Goal: Information Seeking & Learning: Learn about a topic

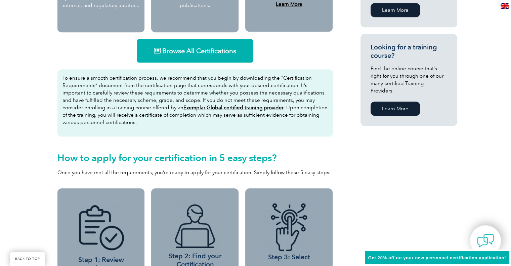
scroll to position [437, 0]
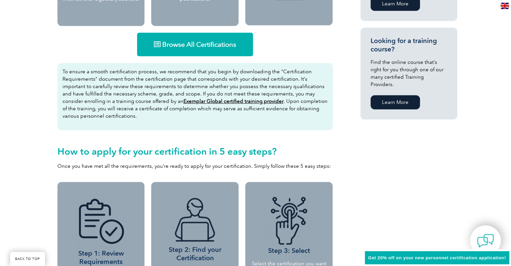
click at [192, 51] on link "Browse All Certifications" at bounding box center [195, 45] width 116 height 24
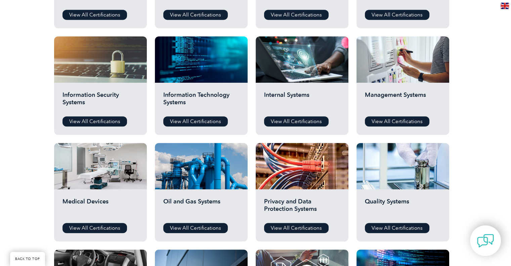
scroll to position [336, 0]
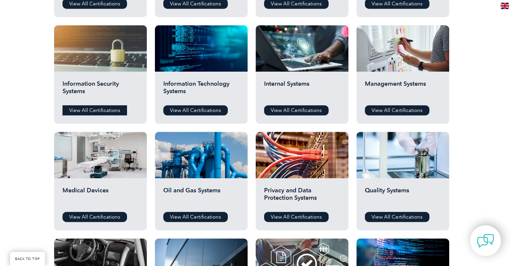
click at [104, 105] on link "View All Certifications" at bounding box center [95, 110] width 65 height 10
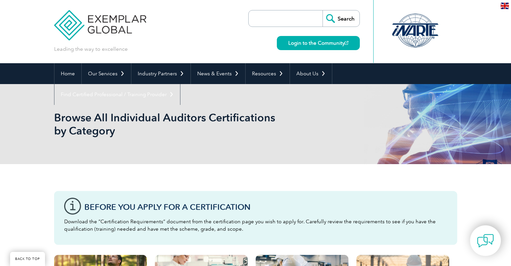
scroll to position [336, 0]
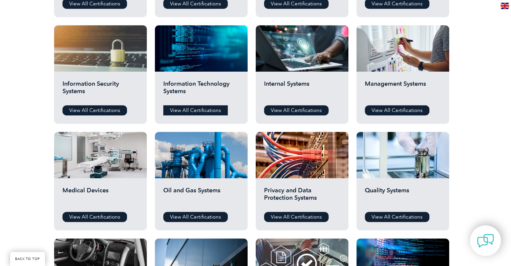
click at [202, 108] on link "View All Certifications" at bounding box center [195, 110] width 65 height 10
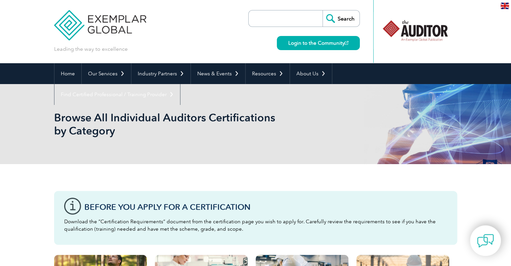
click at [271, 23] on input "search" at bounding box center [287, 18] width 71 height 16
click at [220, 141] on div "Browse All Individual Auditors Certifications by Category" at bounding box center [255, 124] width 403 height 80
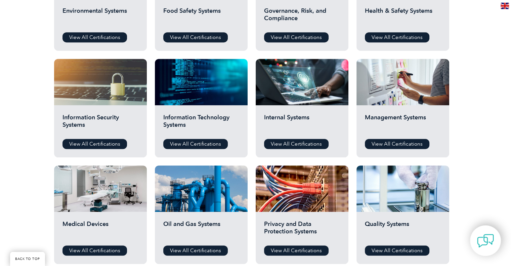
scroll to position [336, 0]
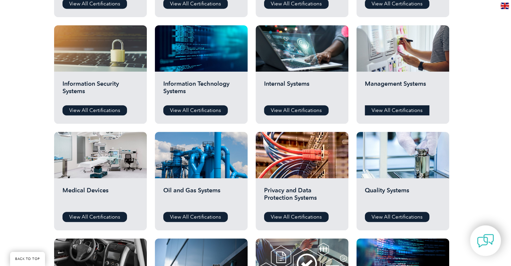
click at [402, 109] on link "View All Certifications" at bounding box center [397, 110] width 65 height 10
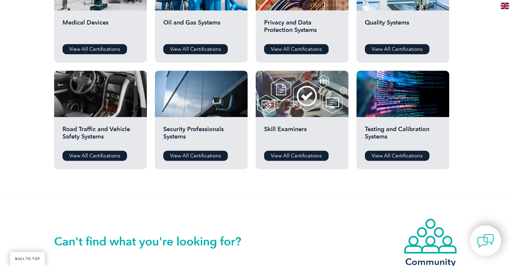
scroll to position [504, 0]
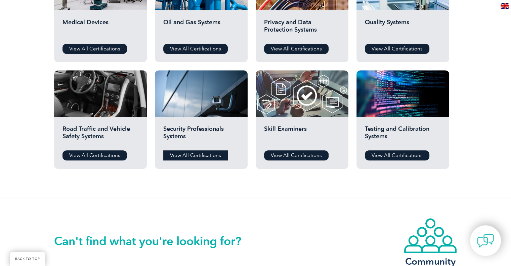
click at [203, 157] on link "View All Certifications" at bounding box center [195, 155] width 65 height 10
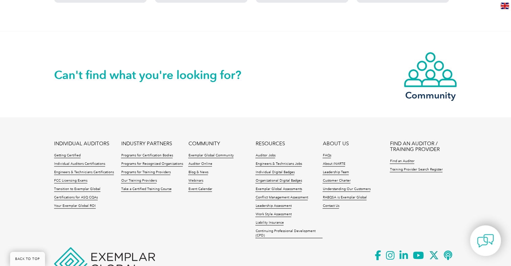
scroll to position [536, 0]
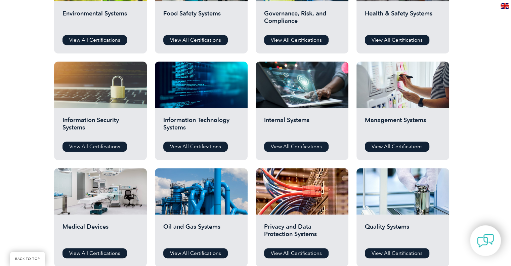
scroll to position [303, 0]
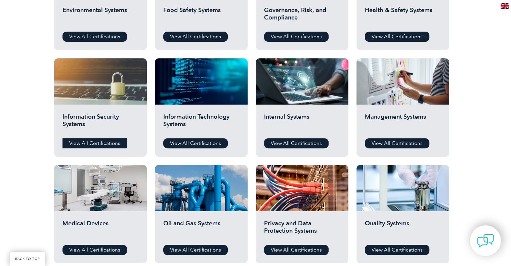
click at [81, 141] on link "View All Certifications" at bounding box center [95, 143] width 65 height 10
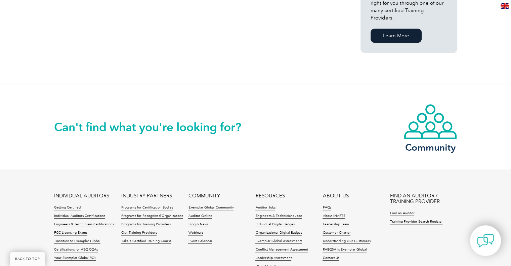
scroll to position [504, 0]
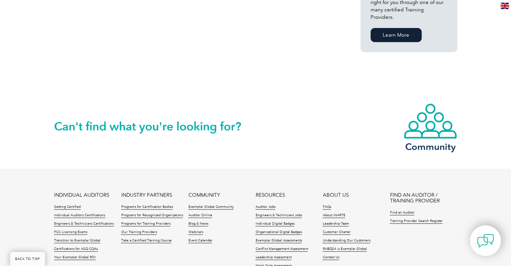
click at [161, 121] on h2 "Can't find what you're looking for?" at bounding box center [155, 126] width 202 height 11
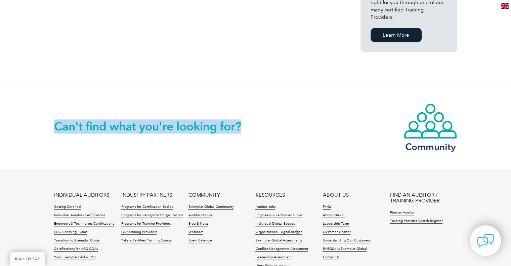
click at [161, 121] on h2 "Can't find what you're looking for?" at bounding box center [155, 126] width 202 height 11
click at [185, 123] on h2 "Can't find what you're looking for?" at bounding box center [155, 126] width 202 height 11
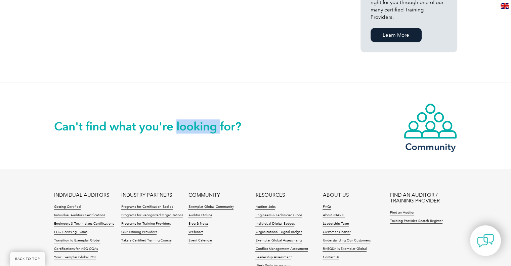
click at [185, 123] on h2 "Can't find what you're looking for?" at bounding box center [155, 126] width 202 height 11
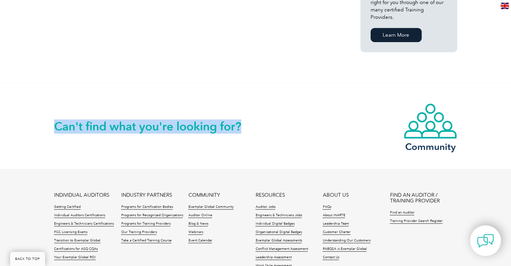
click at [185, 123] on h2 "Can't find what you're looking for?" at bounding box center [155, 126] width 202 height 11
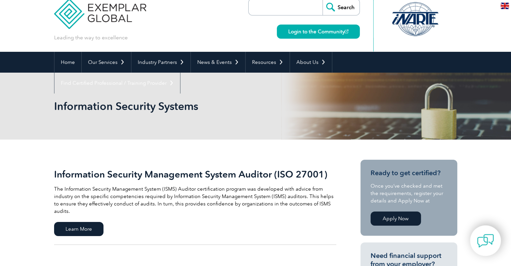
scroll to position [0, 0]
